Goal: Transaction & Acquisition: Book appointment/travel/reservation

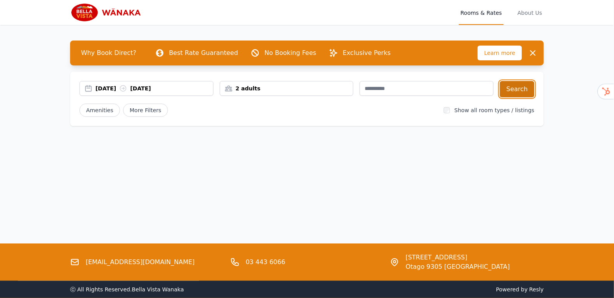
click at [525, 87] on button "Search" at bounding box center [517, 89] width 35 height 16
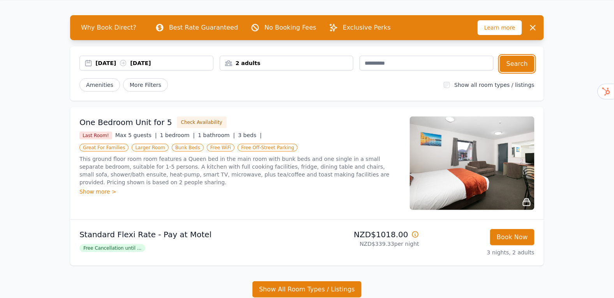
scroll to position [26, 0]
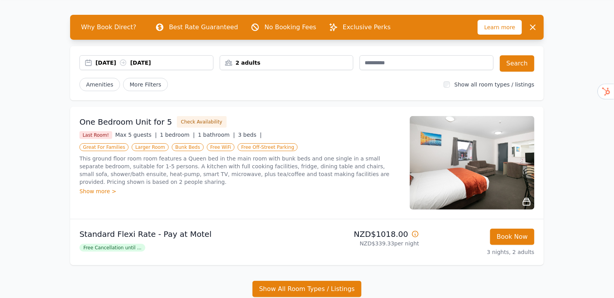
click at [126, 253] on div "Standard Flexi Rate - Pay at Motel Free Cancellation until ..." at bounding box center [192, 242] width 225 height 27
click at [119, 243] on div "Free Cancellation until ..." at bounding box center [192, 247] width 225 height 9
click at [119, 249] on span "Free Cancellation until ..." at bounding box center [113, 248] width 66 height 8
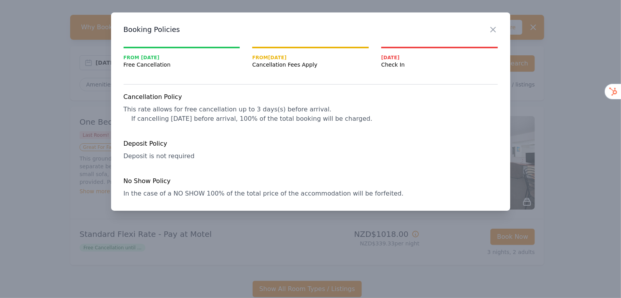
click at [494, 18] on div "Close" at bounding box center [499, 24] width 22 height 25
click at [490, 30] on icon "button" at bounding box center [492, 29] width 9 height 9
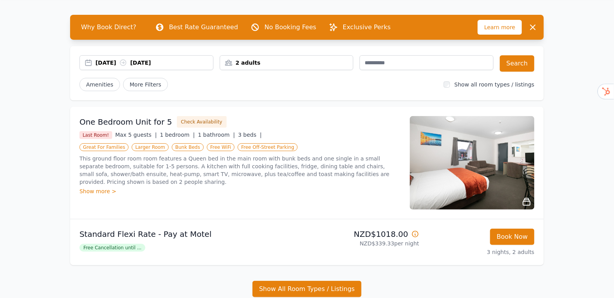
click at [476, 163] on img at bounding box center [472, 163] width 125 height 94
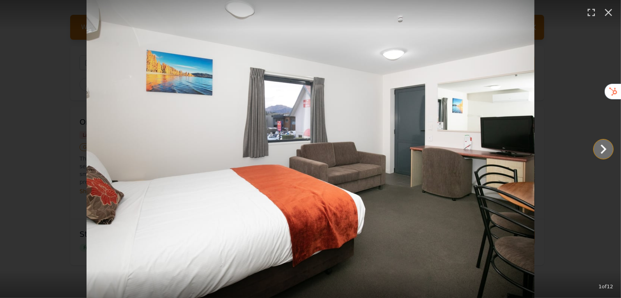
click at [604, 154] on icon "Show slide 2 of 12" at bounding box center [603, 149] width 19 height 19
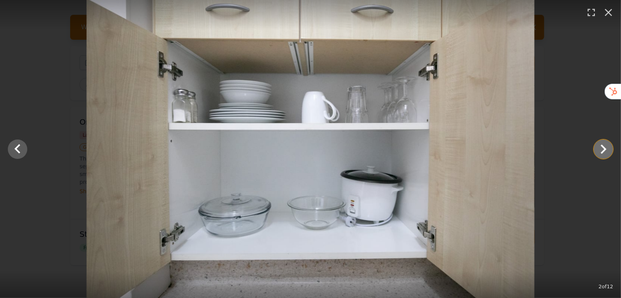
click at [604, 154] on icon "Show slide 3 of 12" at bounding box center [603, 149] width 19 height 19
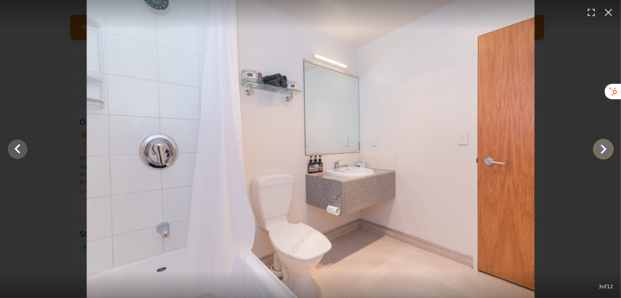
click at [604, 154] on icon "Show slide 4 of 12" at bounding box center [603, 149] width 19 height 19
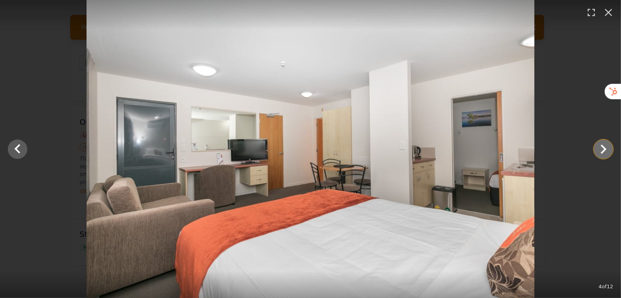
click at [603, 142] on icon "Show slide 5 of 12" at bounding box center [603, 149] width 19 height 19
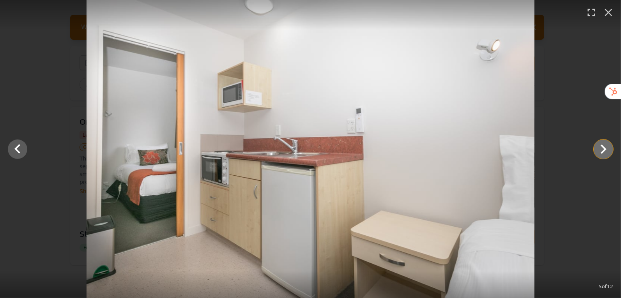
click at [601, 151] on icon "Show slide 6 of 12" at bounding box center [603, 149] width 19 height 19
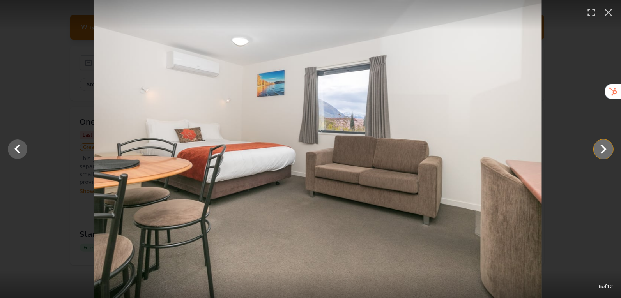
click at [602, 151] on icon "Show slide 7 of 12" at bounding box center [603, 149] width 19 height 19
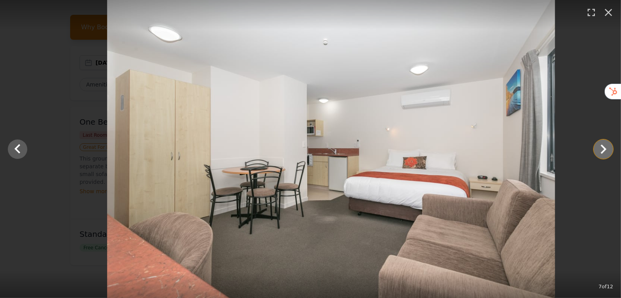
click at [602, 151] on icon "Show slide 8 of 12" at bounding box center [603, 149] width 19 height 19
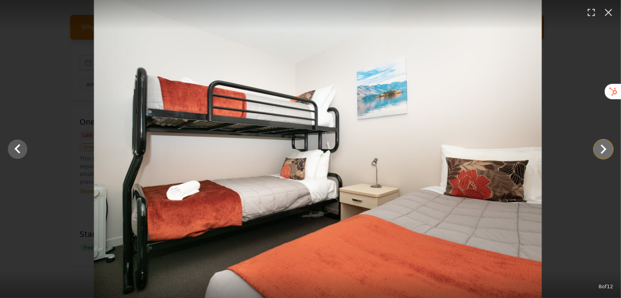
click at [602, 151] on icon "Show slide 9 of 12" at bounding box center [604, 149] width 6 height 9
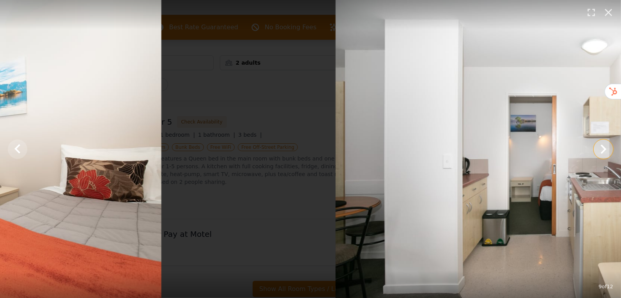
click at [602, 151] on icon "Show slide 10 of 12" at bounding box center [604, 149] width 6 height 9
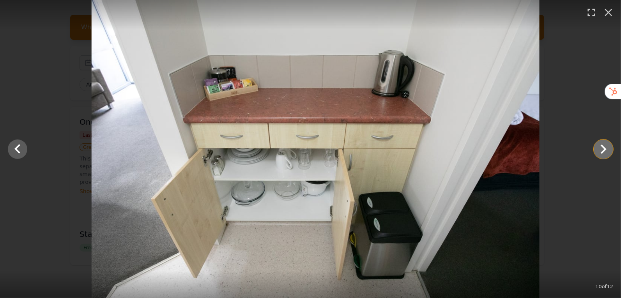
click at [602, 151] on icon "Show slide 11 of 12" at bounding box center [604, 149] width 6 height 9
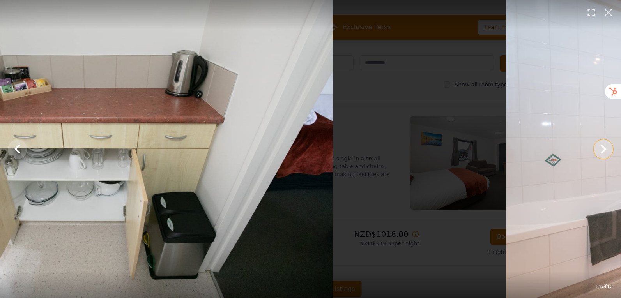
click at [602, 151] on icon "Show slide 12 of 12" at bounding box center [604, 149] width 6 height 9
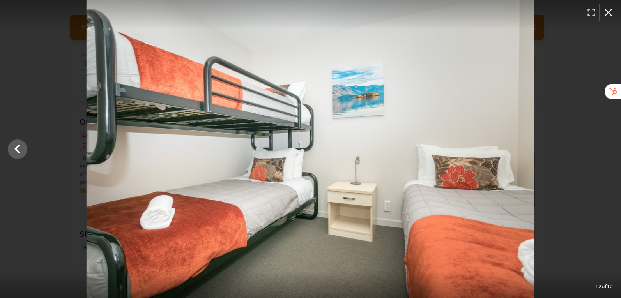
click at [609, 17] on icon "button" at bounding box center [608, 12] width 12 height 12
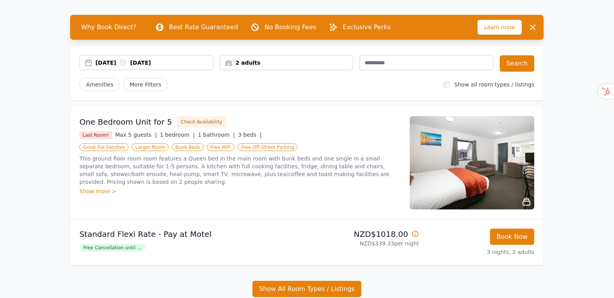
click at [470, 182] on img at bounding box center [472, 163] width 125 height 94
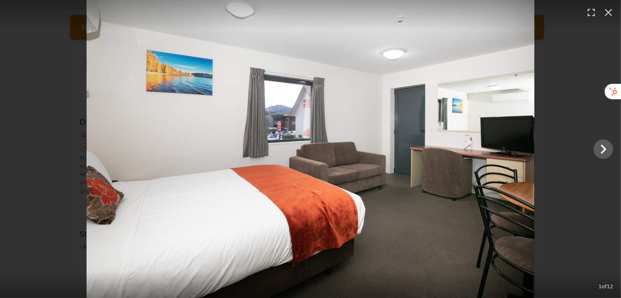
click at [491, 159] on img at bounding box center [311, 149] width 448 height 298
click at [602, 149] on icon "Show slide 2 of 12" at bounding box center [603, 149] width 19 height 19
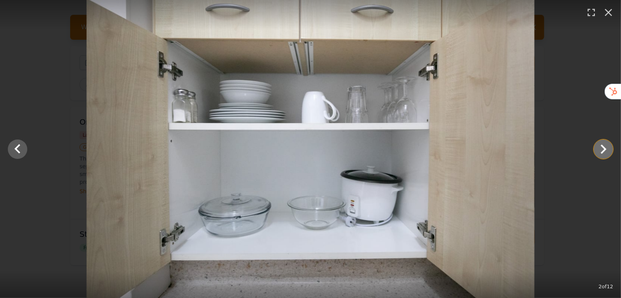
click at [599, 149] on icon "Show slide 3 of 12" at bounding box center [603, 149] width 19 height 19
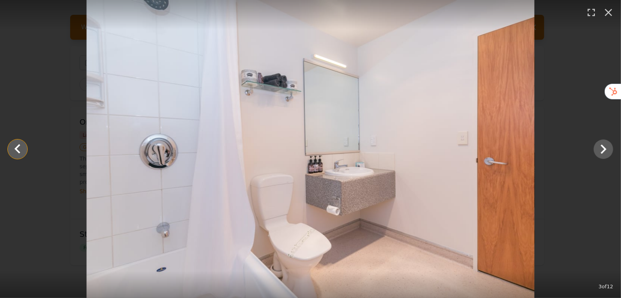
drag, startPoint x: 22, startPoint y: 157, endPoint x: 103, endPoint y: 193, distance: 88.1
click at [22, 157] on icon "Show slide 2 of 12" at bounding box center [17, 149] width 19 height 19
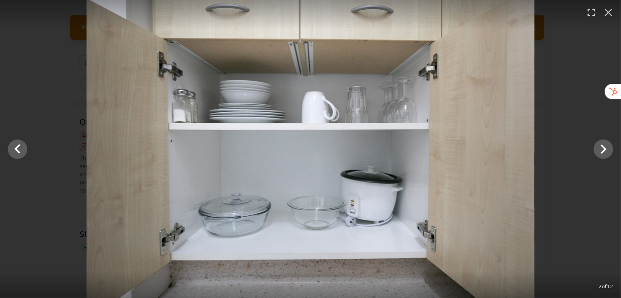
click at [614, 154] on div at bounding box center [310, 149] width 621 height 298
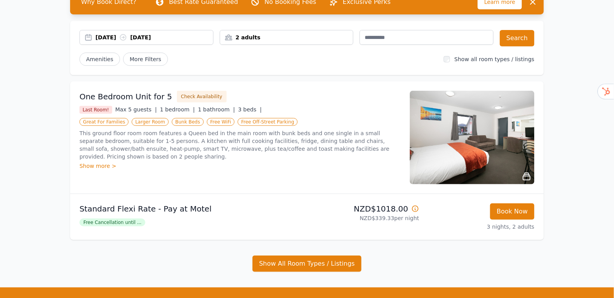
scroll to position [103, 0]
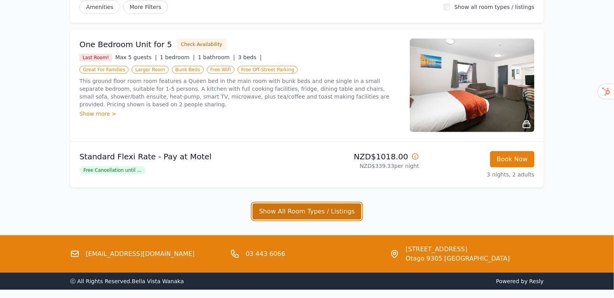
click at [328, 204] on button "Show All Room Types / Listings" at bounding box center [307, 211] width 109 height 16
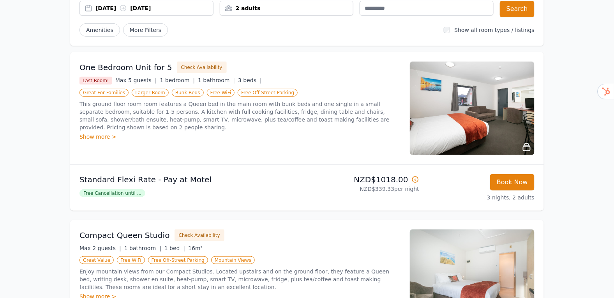
scroll to position [0, 0]
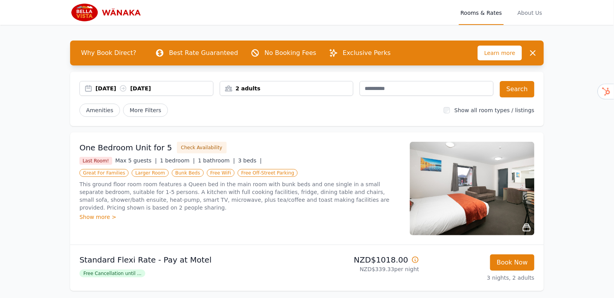
click at [499, 53] on span "Learn more" at bounding box center [500, 53] width 44 height 15
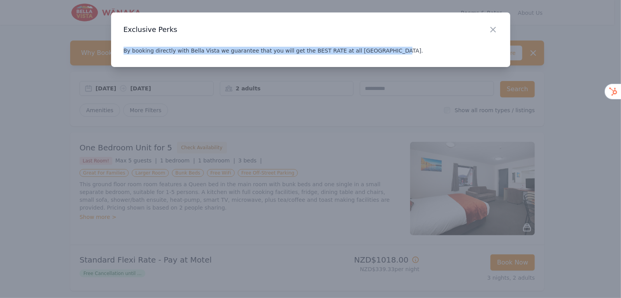
drag, startPoint x: 377, startPoint y: 49, endPoint x: 438, endPoint y: 45, distance: 61.7
click at [164, 44] on div "Close Exclusive Perks By booking directly with Bella Vista we guarantee that yo…" at bounding box center [310, 39] width 399 height 55
click at [449, 43] on div "Close Exclusive Perks By booking directly with Bella Vista we guarantee that yo…" at bounding box center [310, 39] width 399 height 55
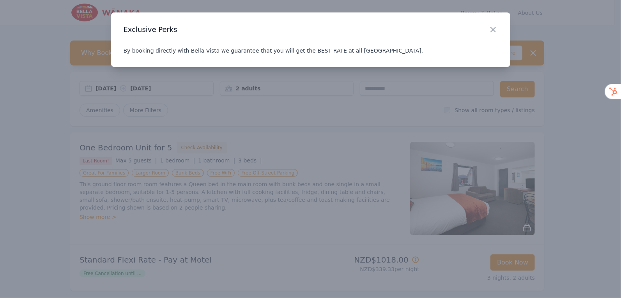
click at [492, 24] on div "Close" at bounding box center [499, 24] width 22 height 25
click at [495, 31] on icon "button" at bounding box center [492, 29] width 9 height 9
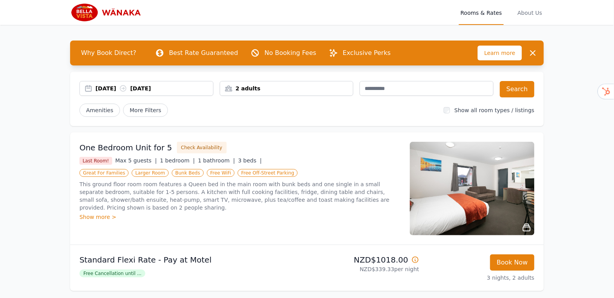
click at [102, 219] on div "Show more >" at bounding box center [240, 217] width 321 height 8
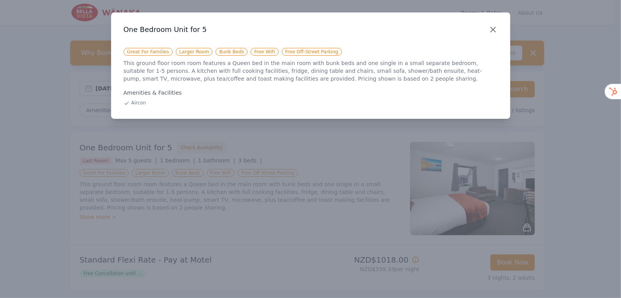
click at [497, 26] on icon "button" at bounding box center [492, 29] width 9 height 9
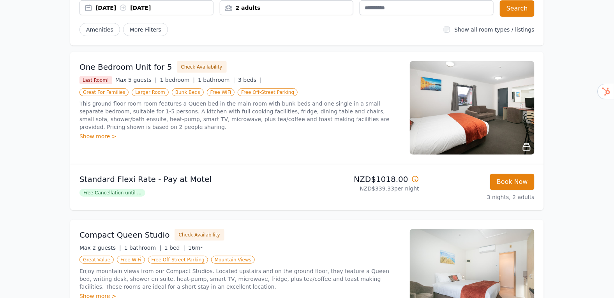
scroll to position [240, 0]
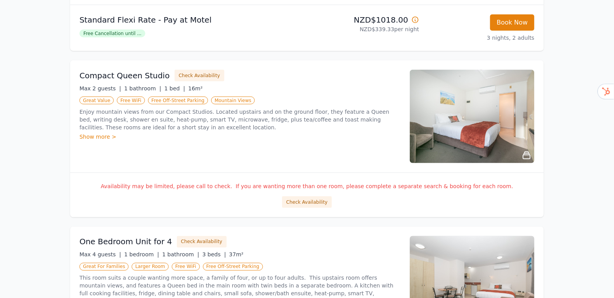
click at [96, 134] on div "Show more >" at bounding box center [240, 137] width 321 height 8
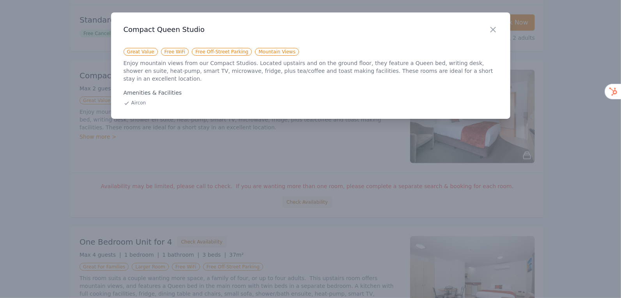
click at [287, 102] on div "Close Compact Queen Studio Great Value Free WiFi Free Off-Street Parking Mounta…" at bounding box center [310, 65] width 399 height 106
click at [492, 32] on icon "button" at bounding box center [492, 29] width 9 height 9
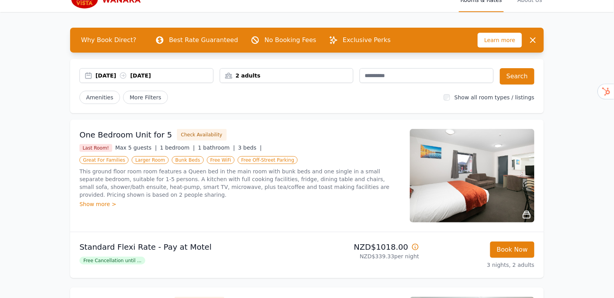
scroll to position [0, 0]
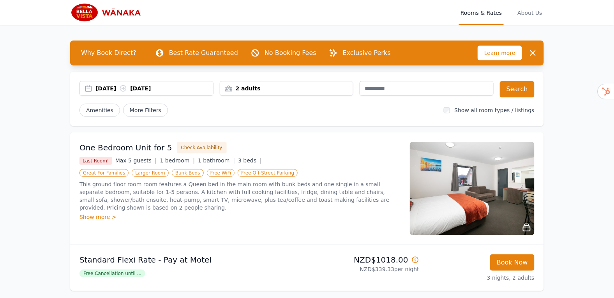
click at [419, 175] on img at bounding box center [472, 189] width 125 height 94
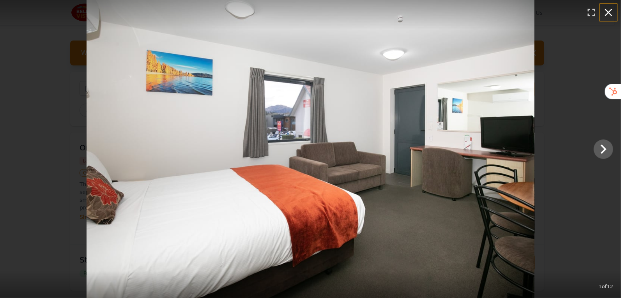
click at [606, 12] on icon "button" at bounding box center [608, 12] width 12 height 12
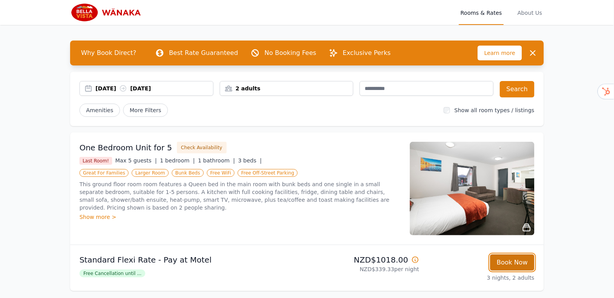
click at [518, 265] on button "Book Now" at bounding box center [512, 263] width 44 height 16
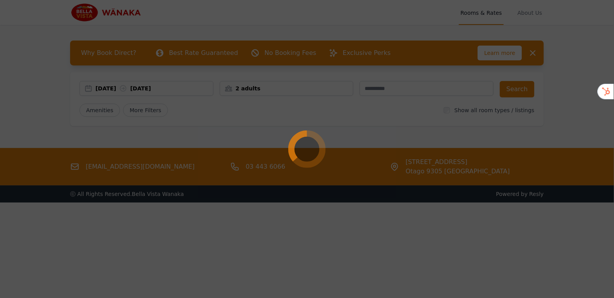
select select "**"
